Goal: Navigation & Orientation: Find specific page/section

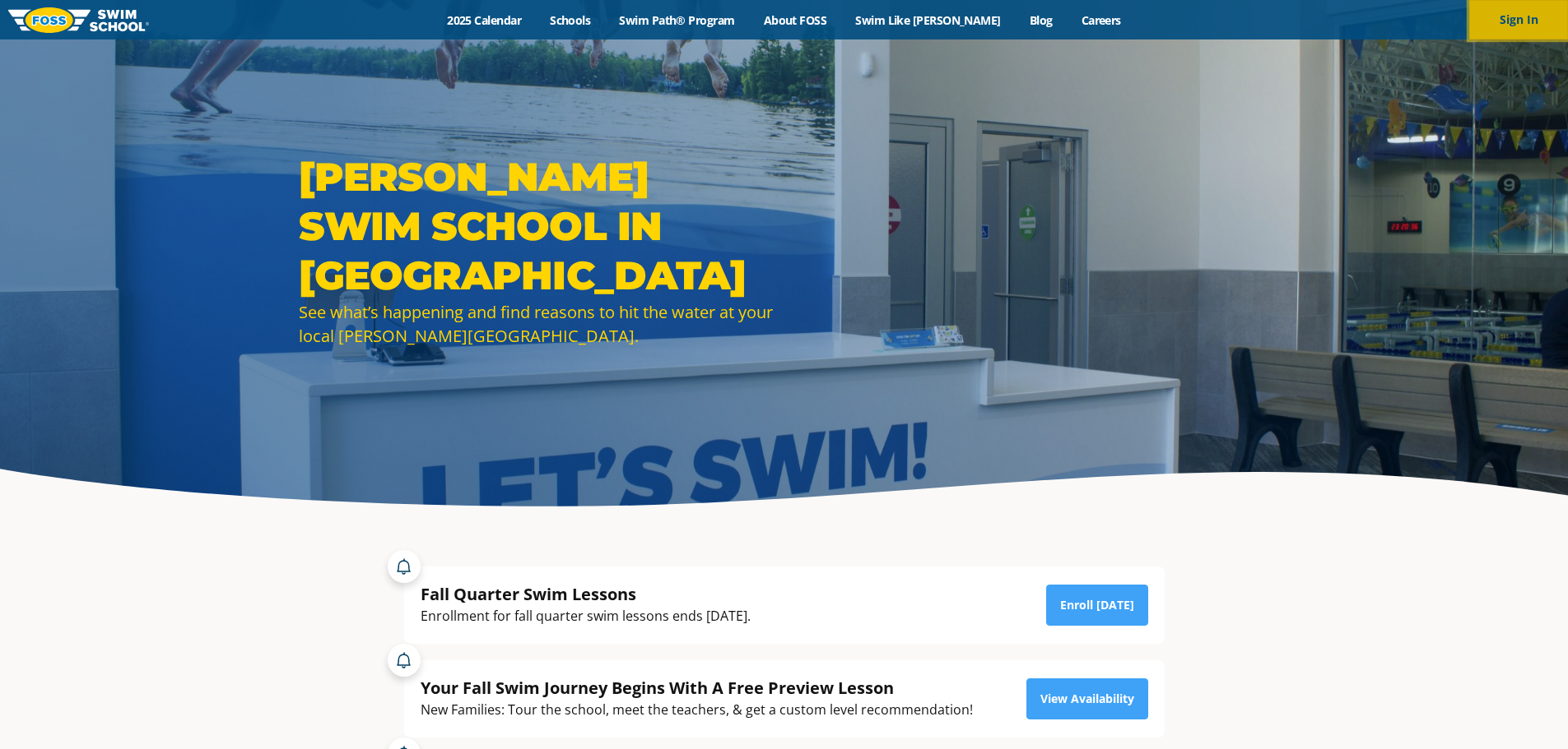
click at [1519, 21] on button "Sign In" at bounding box center [1519, 20] width 99 height 39
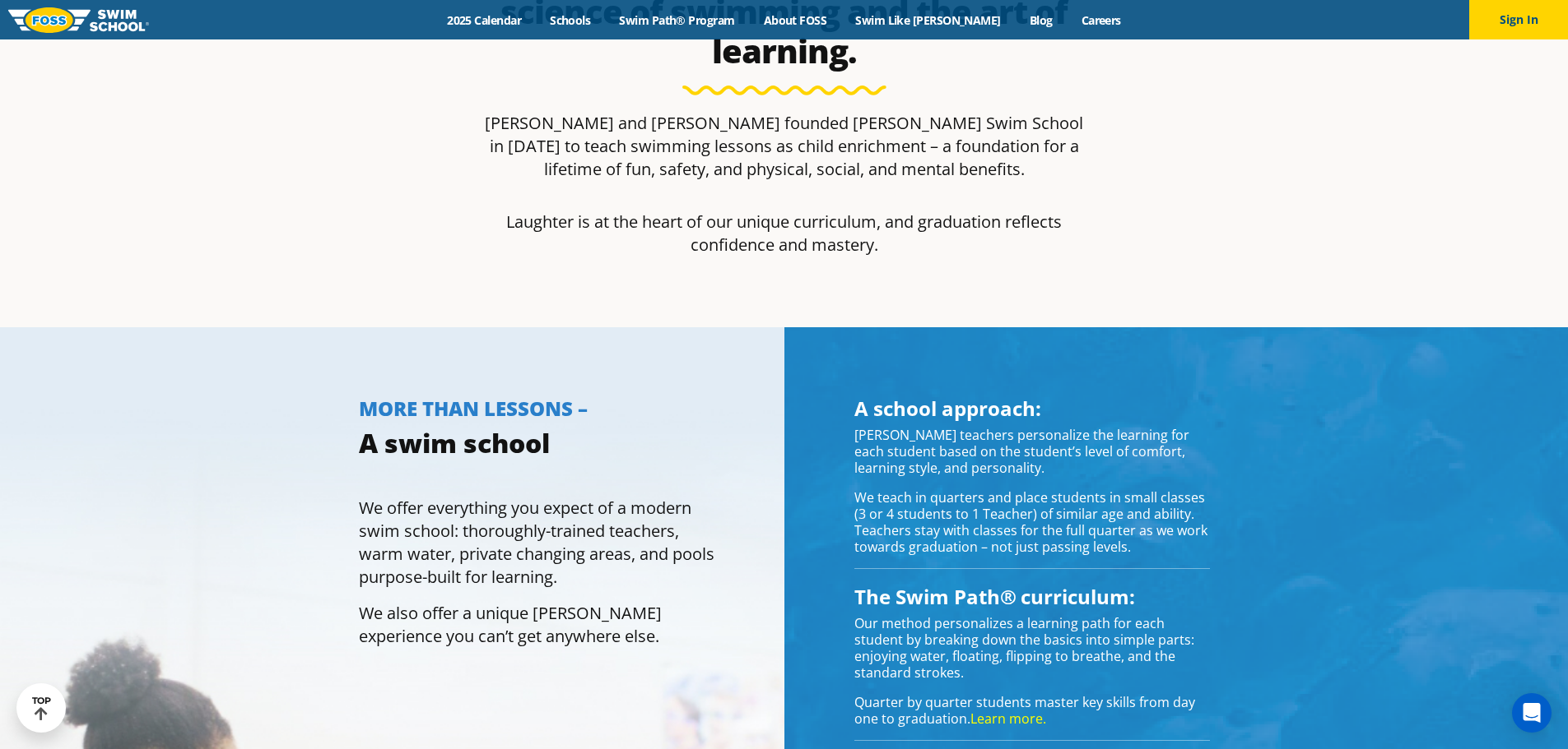
scroll to position [329, 0]
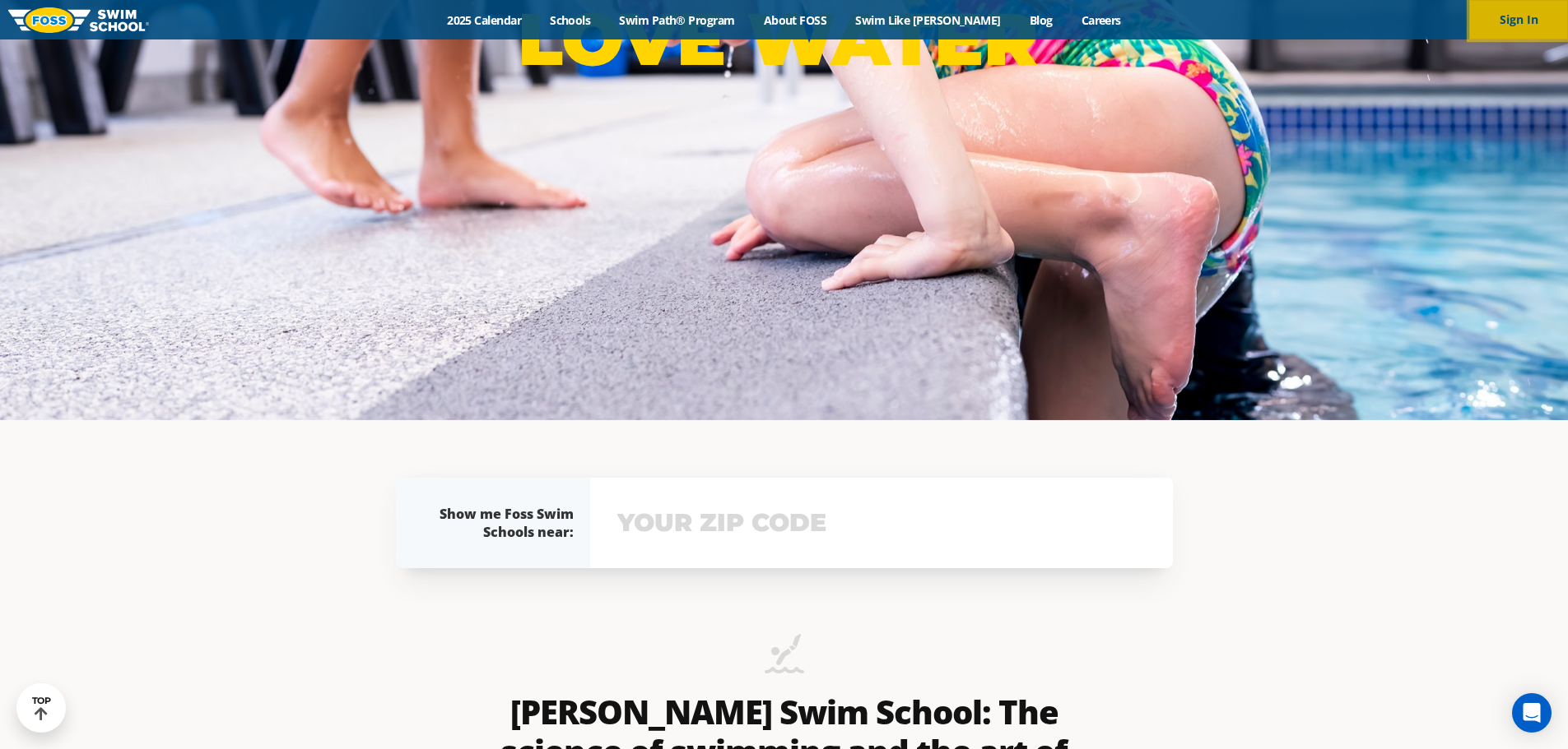
click at [1507, 19] on button "Sign In" at bounding box center [1519, 20] width 99 height 39
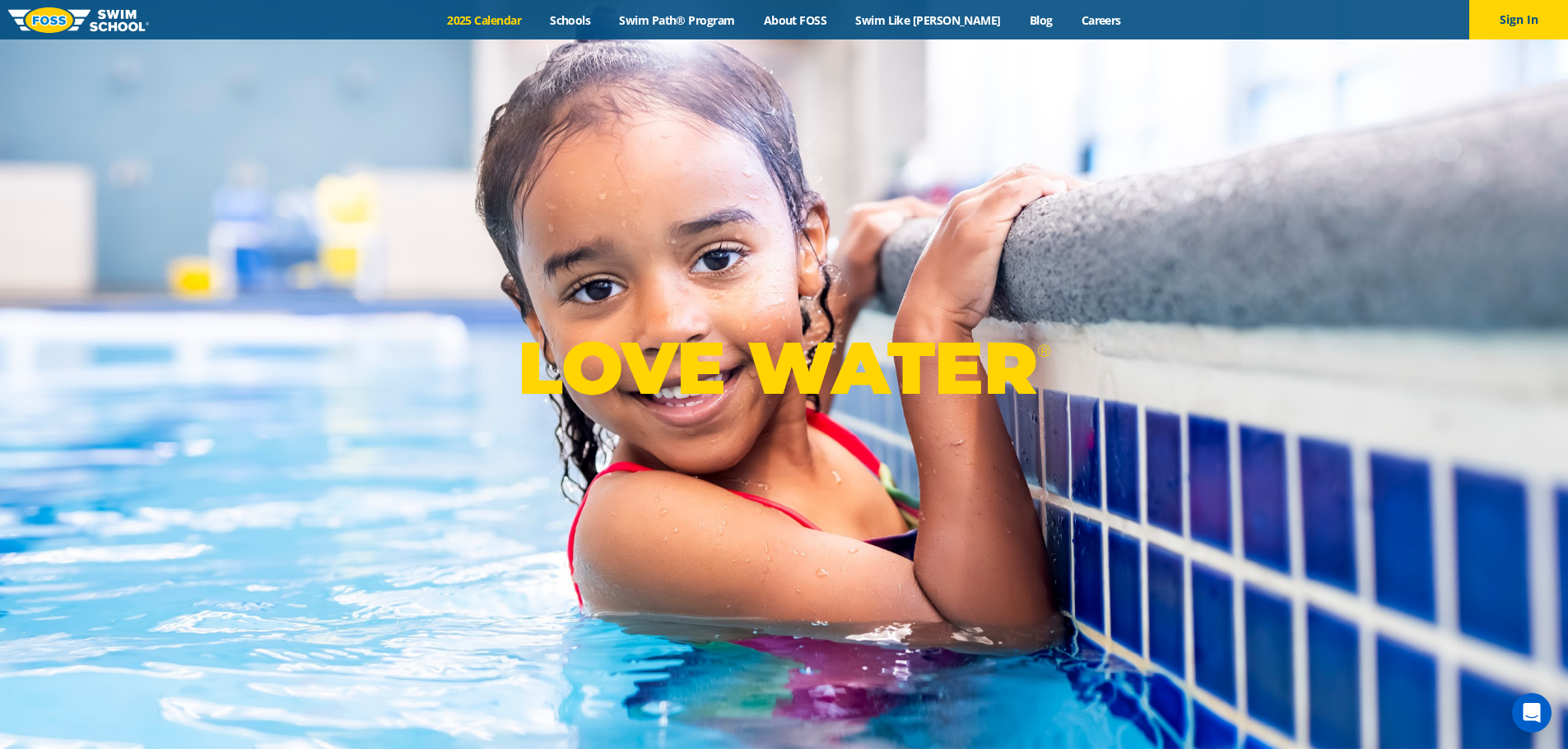
click at [485, 18] on link "2025 Calendar" at bounding box center [484, 20] width 103 height 16
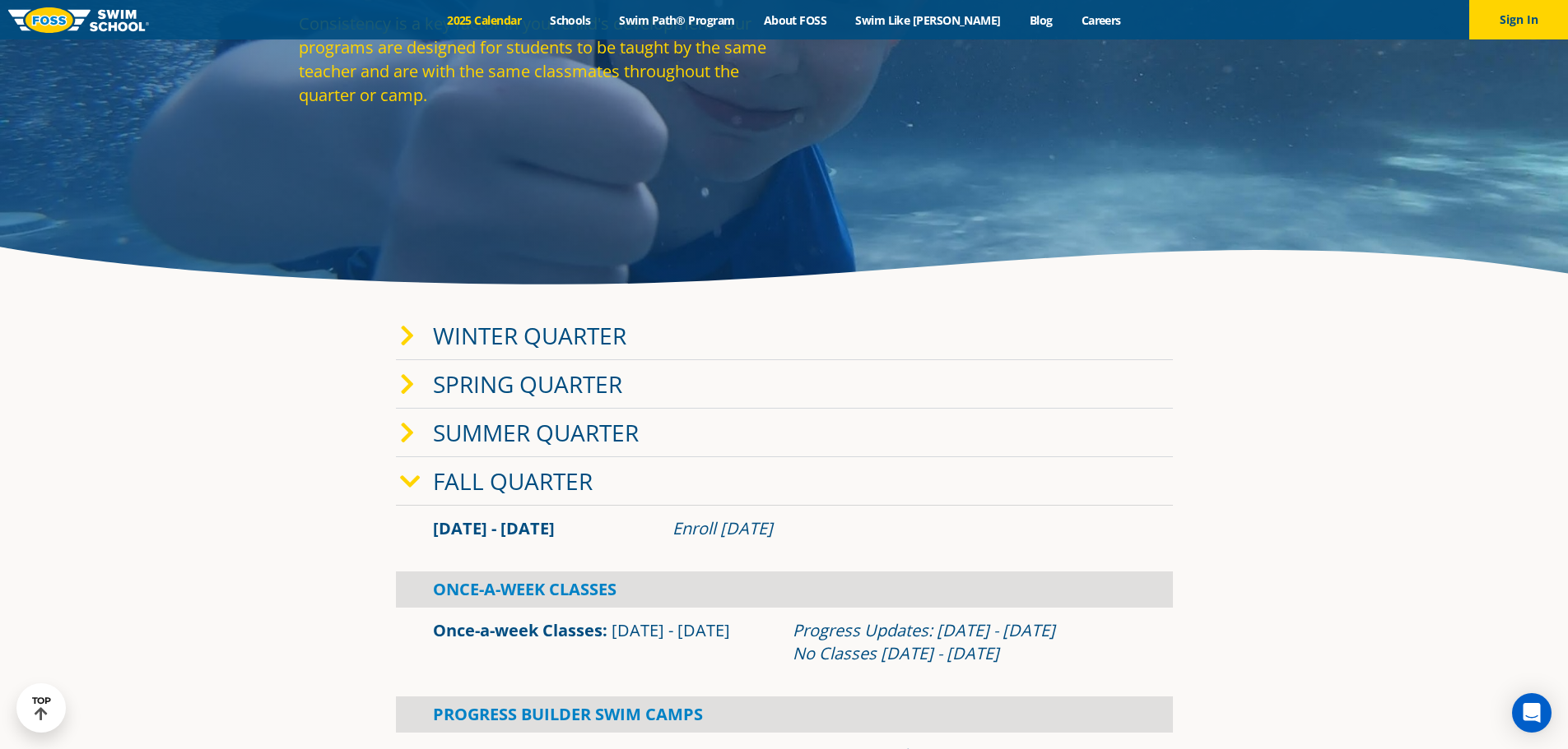
scroll to position [411, 0]
